Goal: Task Accomplishment & Management: Manage account settings

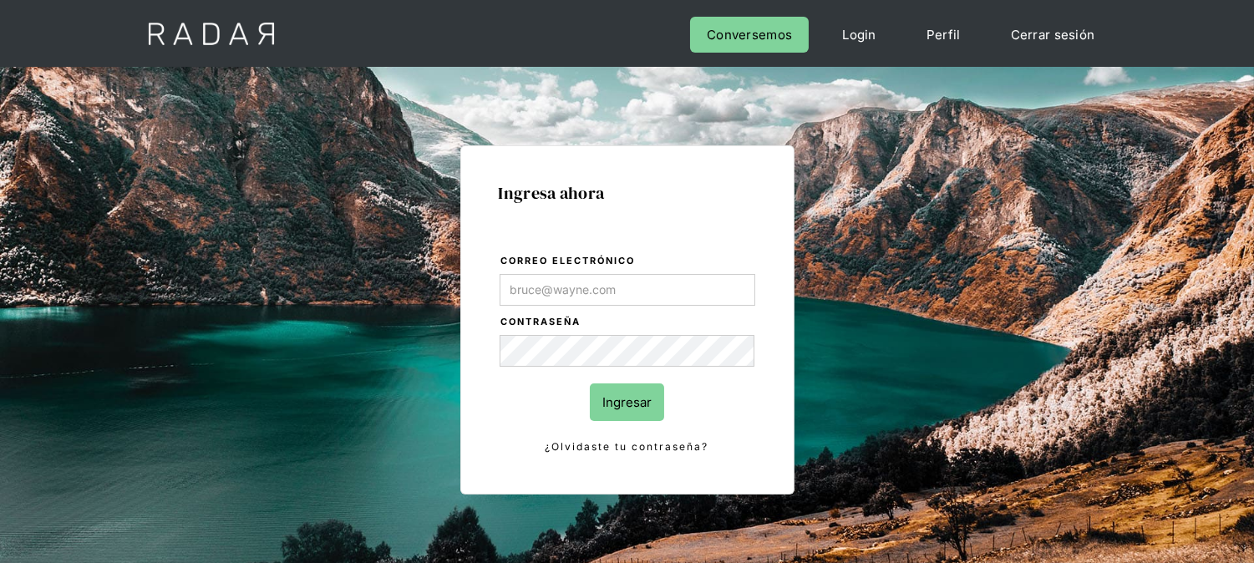
type input "[EMAIL_ADDRESS][DOMAIN_NAME]"
click at [637, 382] on form "Correo electrónico kinta.morioka@monnetpayments.com Contraseña Ingresar ¿Olvida…" at bounding box center [627, 354] width 257 height 204
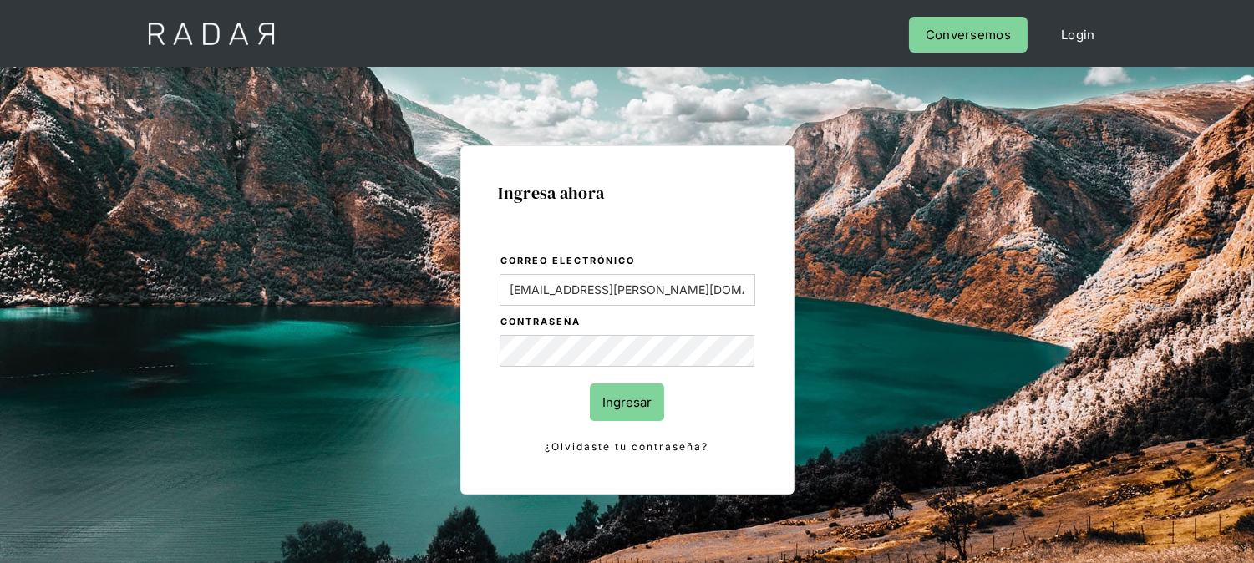
click at [639, 391] on input "Ingresar" at bounding box center [627, 402] width 74 height 38
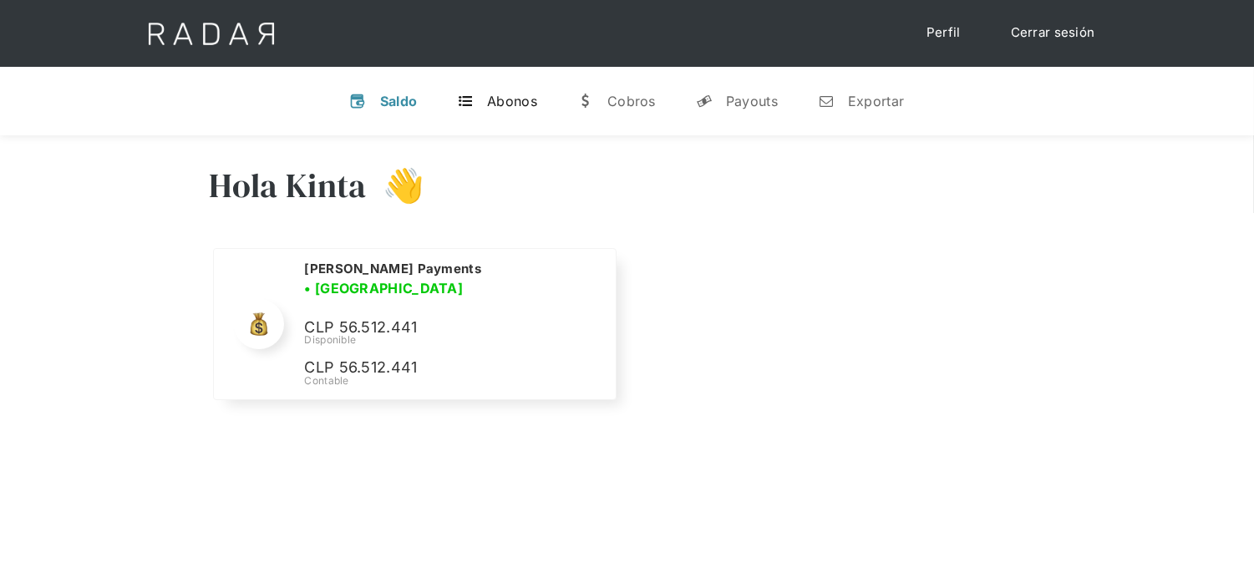
click at [476, 105] on link "t Abonos" at bounding box center [497, 100] width 107 height 43
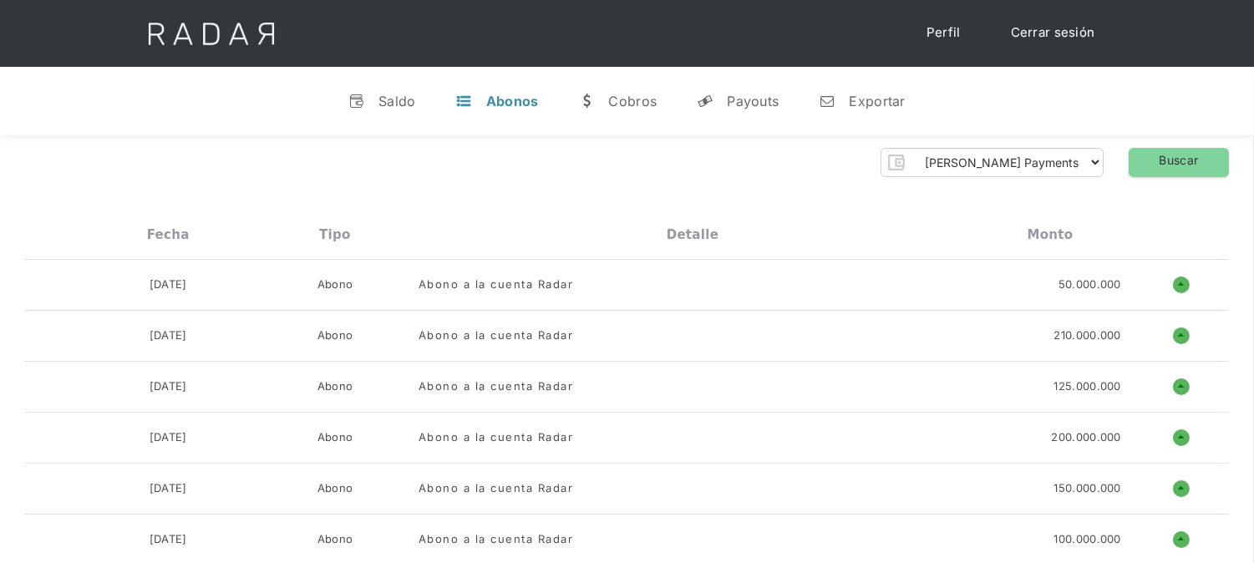
click at [1041, 26] on link "Cerrar sesión" at bounding box center [1053, 33] width 118 height 33
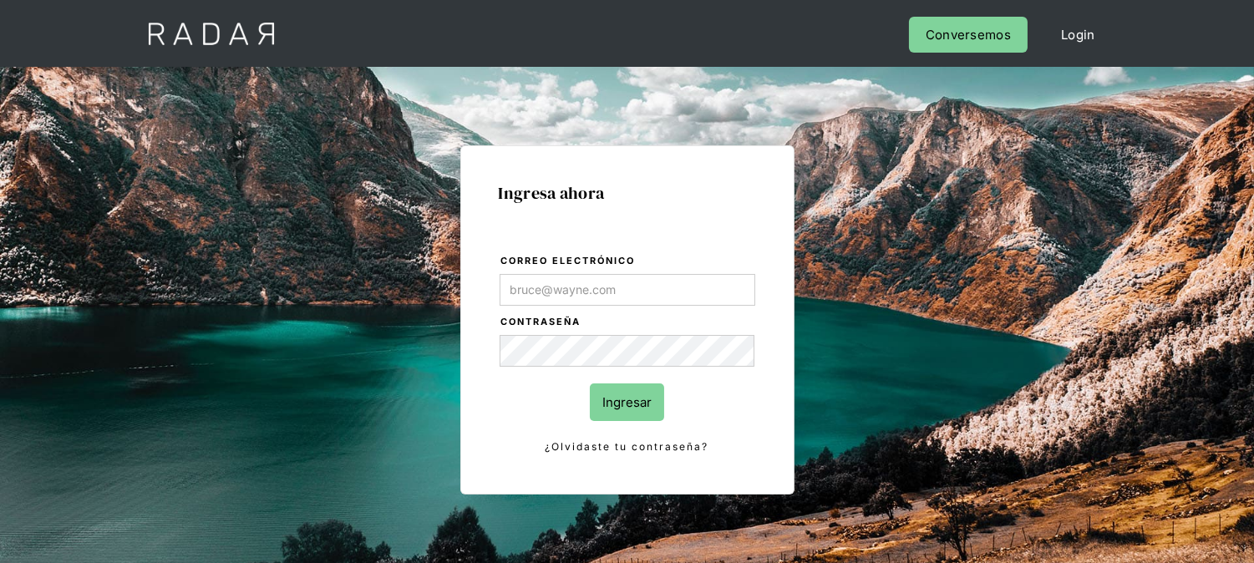
type input "[EMAIL_ADDRESS][DOMAIN_NAME]"
click at [623, 398] on input "Ingresar" at bounding box center [627, 402] width 74 height 38
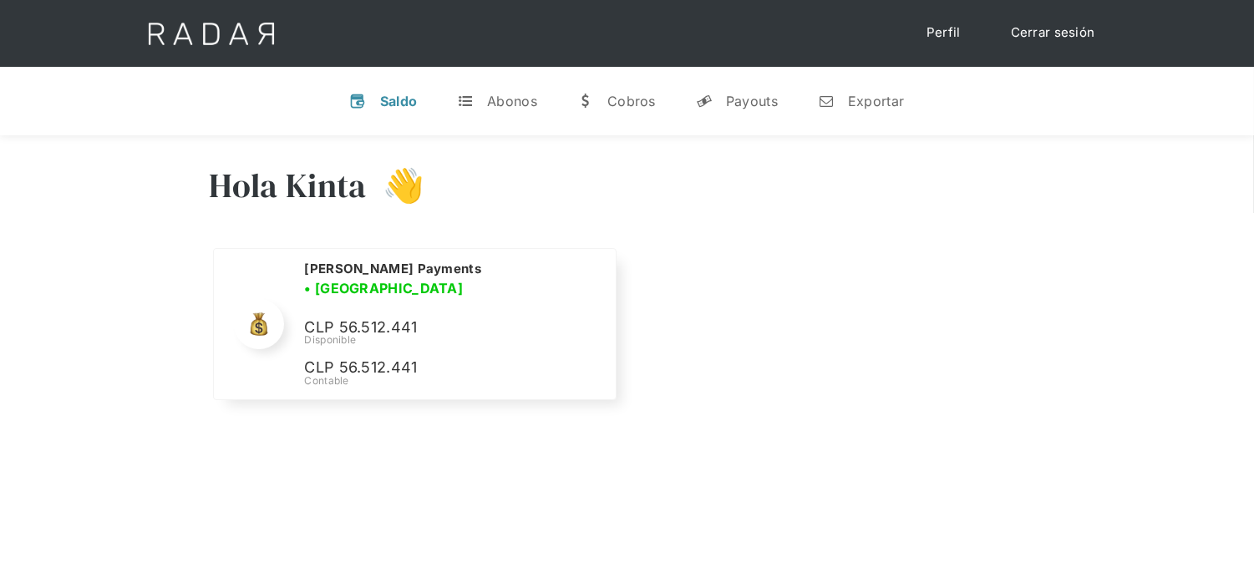
click at [76, 85] on div "v Saldo t Abonos w Cobros y Payouts n Exportar" at bounding box center [627, 101] width 1254 height 69
